Goal: Information Seeking & Learning: Learn about a topic

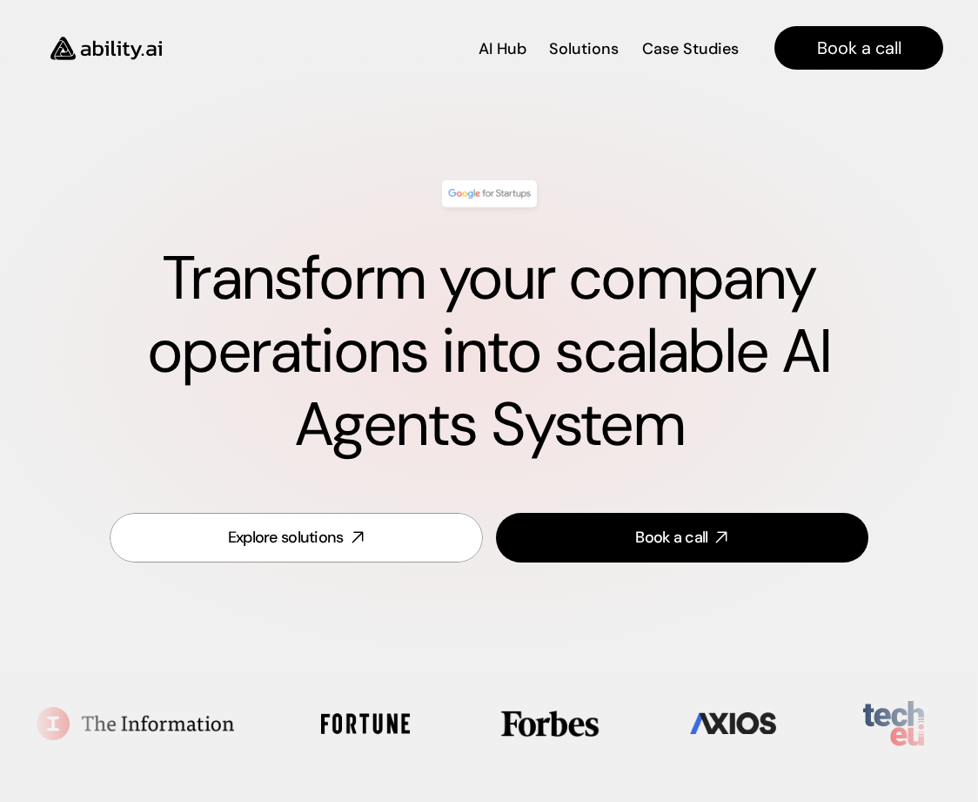
scroll to position [1155, 0]
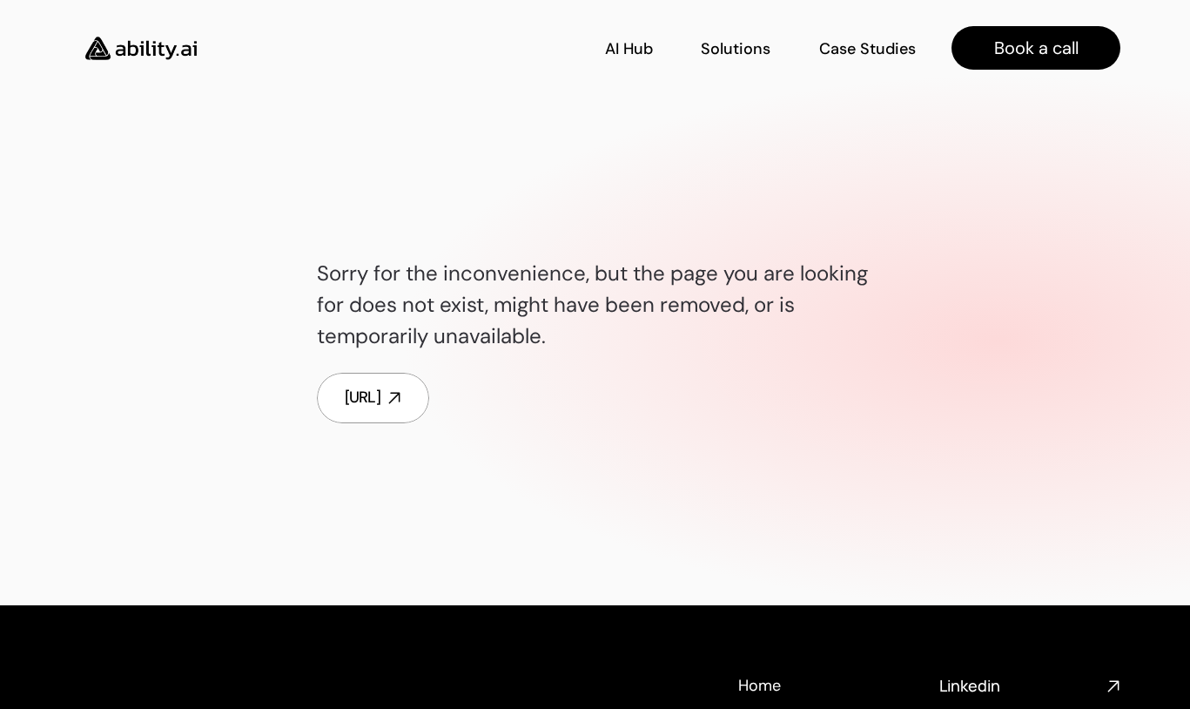
scroll to position [42, 0]
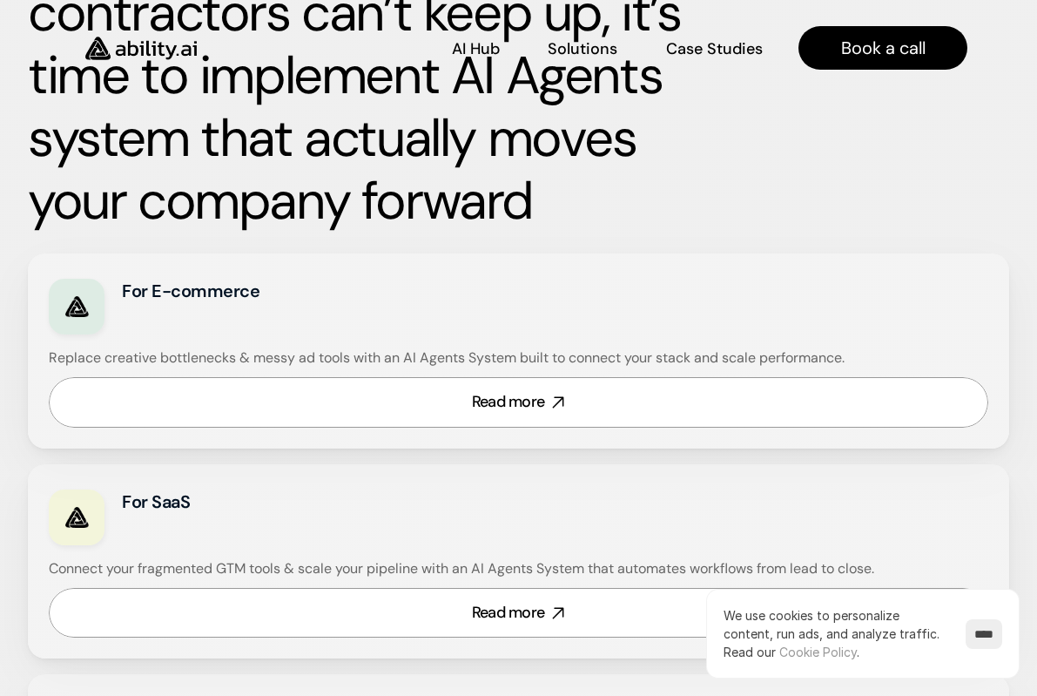
scroll to position [991, 0]
